Goal: Check status: Check status

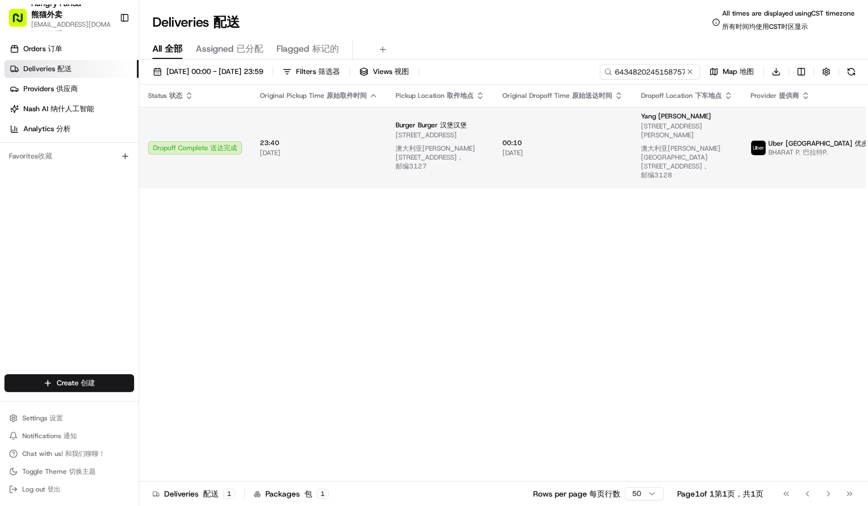
type input "6434820245158757591118"
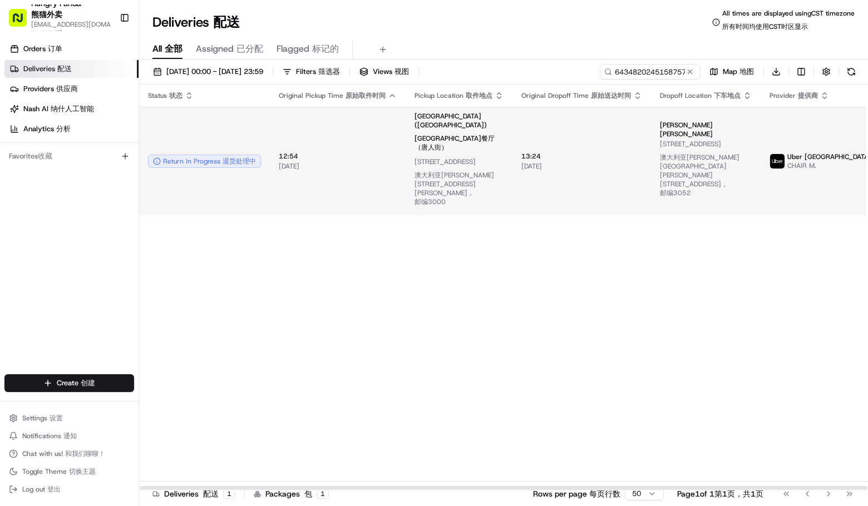
click at [773, 154] on img at bounding box center [777, 161] width 14 height 14
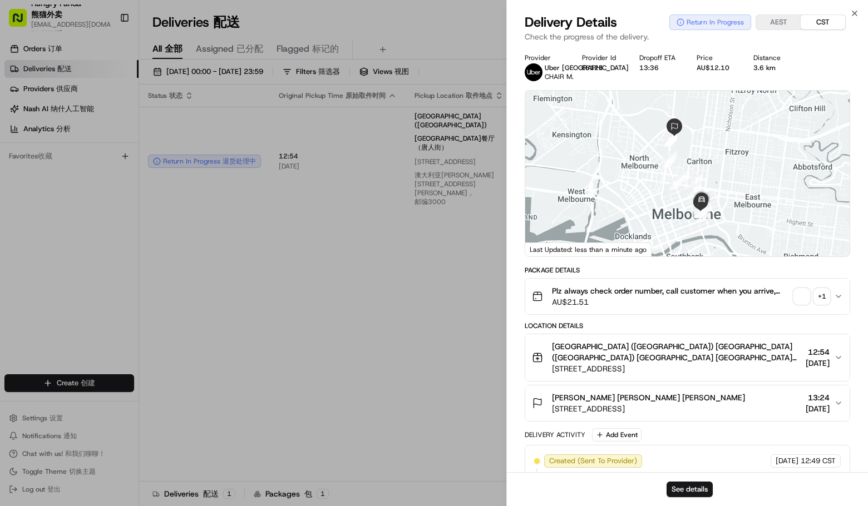
click at [823, 293] on div "+ 1" at bounding box center [822, 297] width 16 height 16
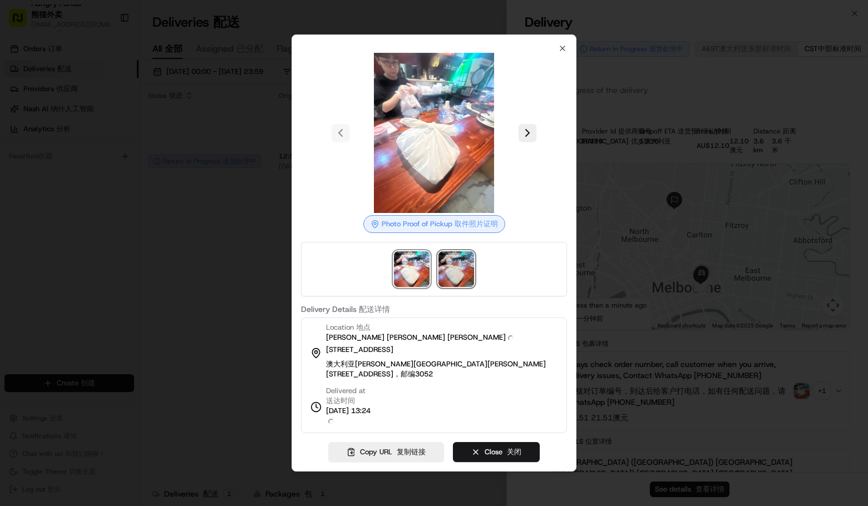
click at [442, 279] on img at bounding box center [456, 269] width 36 height 36
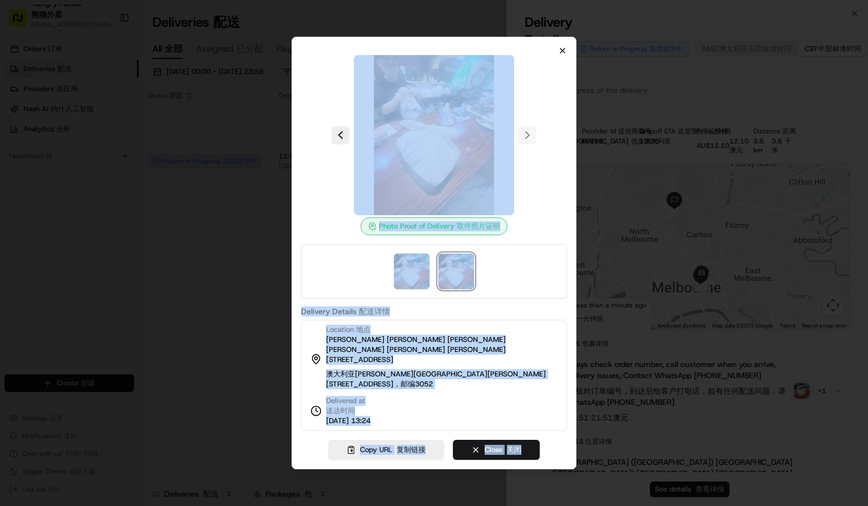
click at [558, 59] on div "Photo Proof of Delivery Photo Proof of Pickup 取件照片证明 Delivery Details Delivery …" at bounding box center [433, 253] width 285 height 433
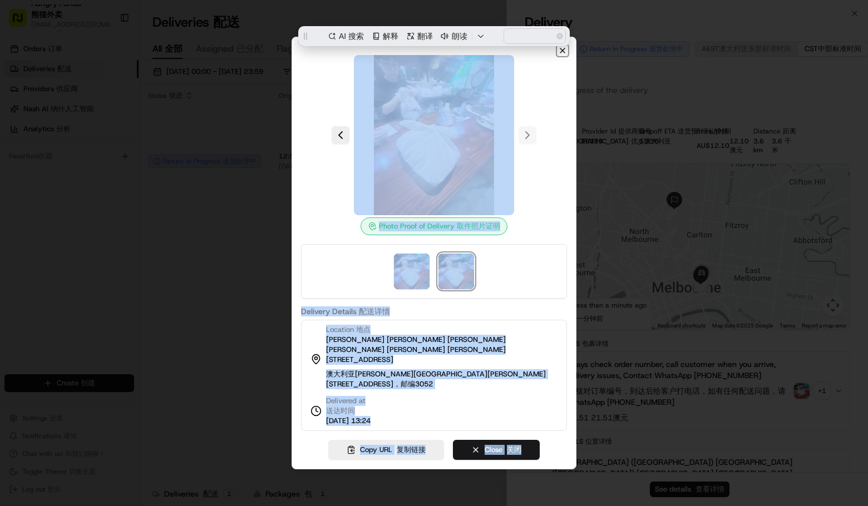
click at [561, 52] on icon "button" at bounding box center [562, 50] width 9 height 9
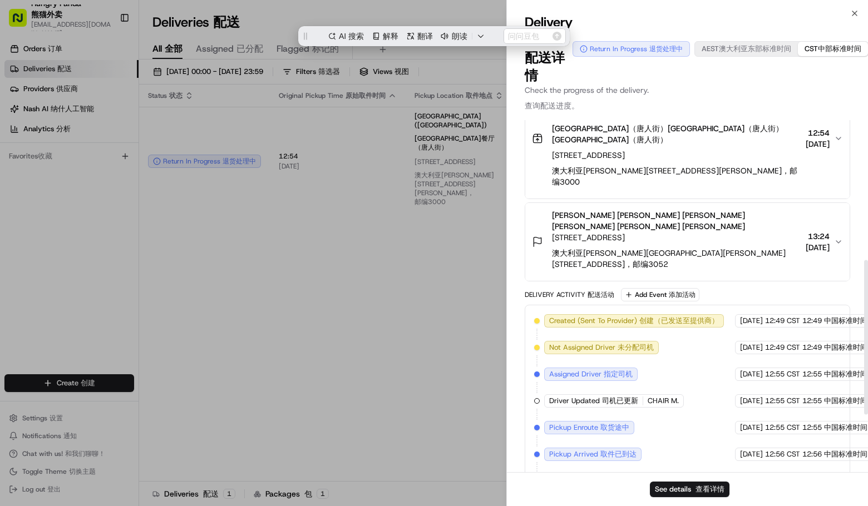
scroll to position [450, 0]
